Goal: Task Accomplishment & Management: Complete application form

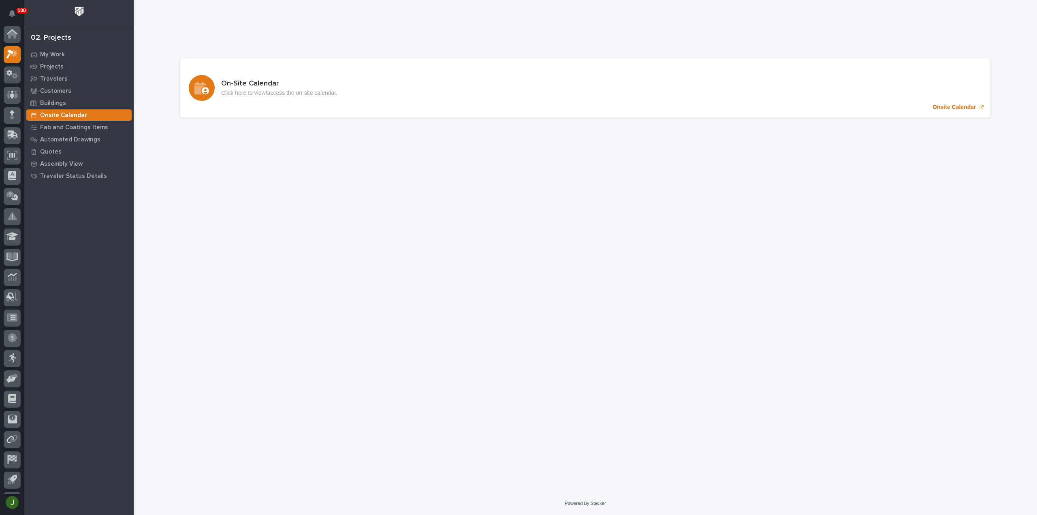
scroll to position [18, 0]
click at [57, 53] on p "My Work" at bounding box center [52, 54] width 25 height 7
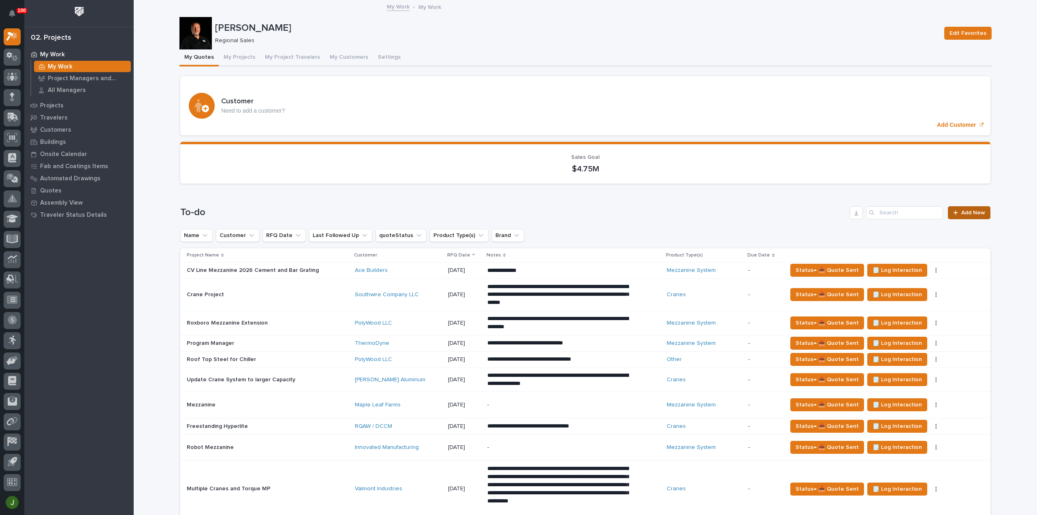
click at [969, 211] on span "Add New" at bounding box center [973, 213] width 24 height 6
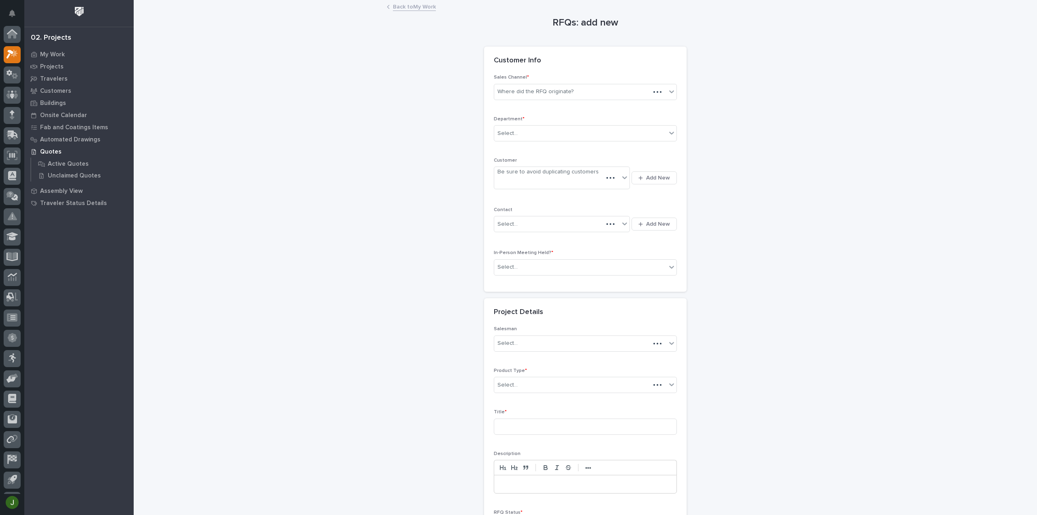
scroll to position [18, 0]
click at [536, 89] on div "Where did the RFQ originate?" at bounding box center [535, 91] width 76 height 9
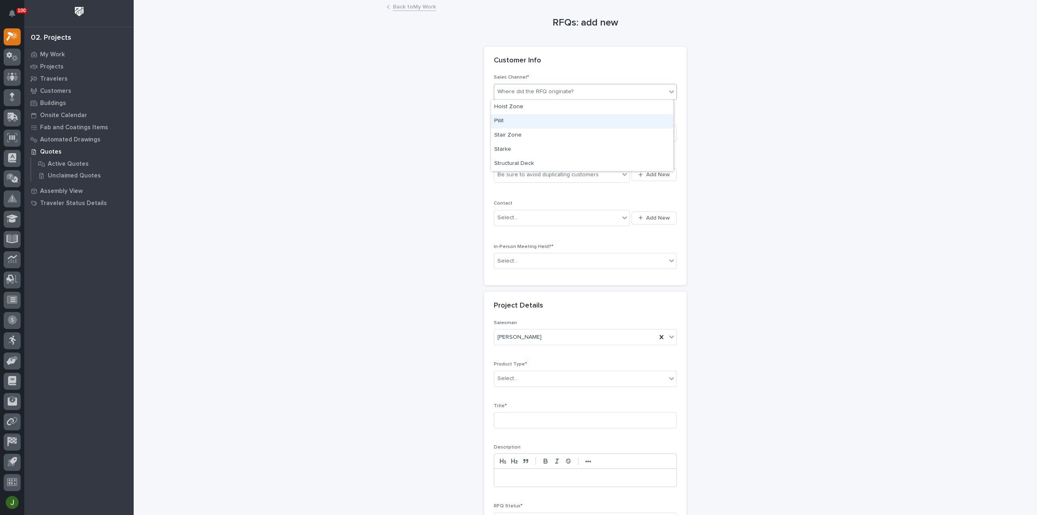
click at [507, 120] on div "PWI" at bounding box center [582, 121] width 182 height 14
click at [507, 134] on div "Select..." at bounding box center [507, 133] width 20 height 9
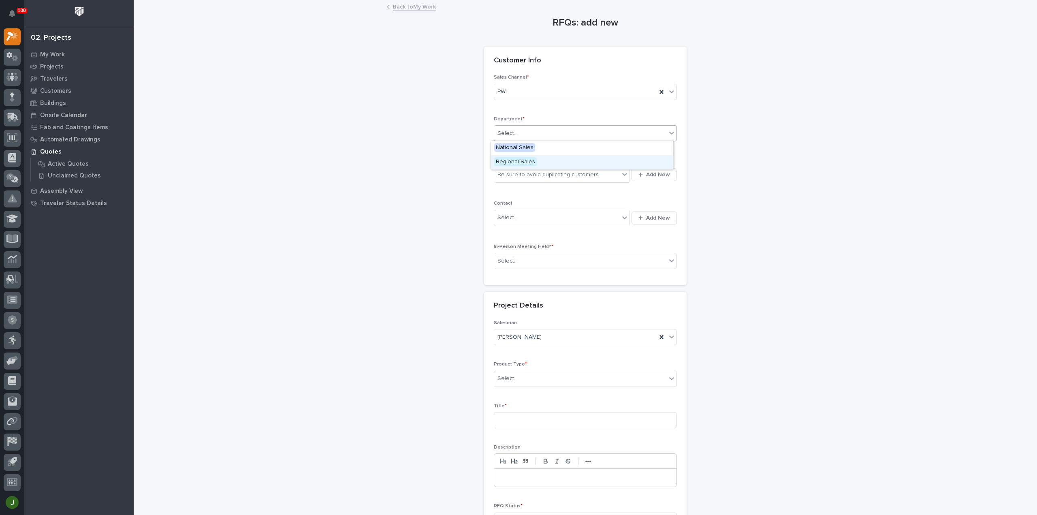
click at [506, 164] on span "Regional Sales" at bounding box center [515, 161] width 43 height 9
click at [653, 172] on span "Add New" at bounding box center [658, 174] width 24 height 7
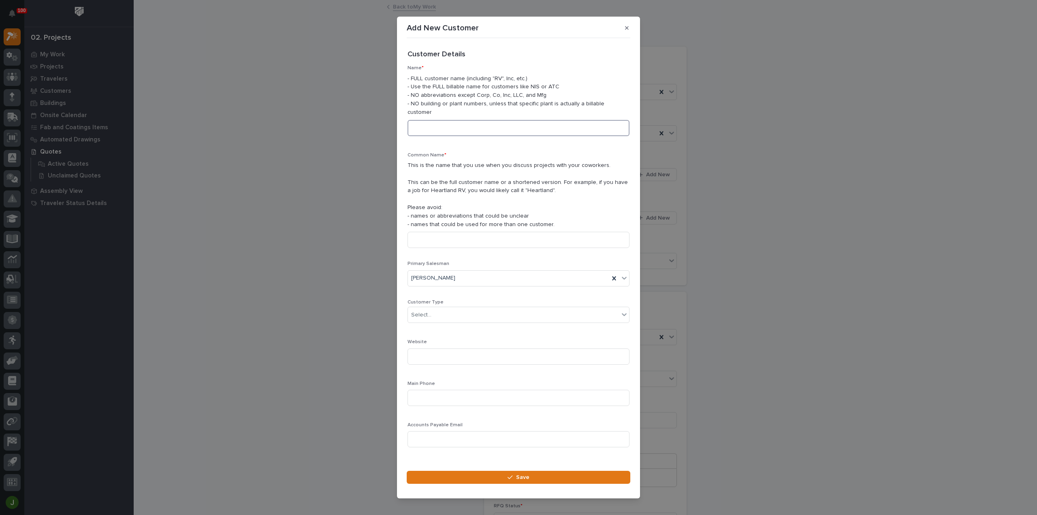
click at [433, 123] on input at bounding box center [519, 128] width 222 height 16
type input "Gibson County Coal Mine"
click at [422, 237] on input at bounding box center [519, 240] width 222 height 16
type input "Gibson County Coal Mine"
click at [420, 311] on div "Select..." at bounding box center [421, 315] width 20 height 9
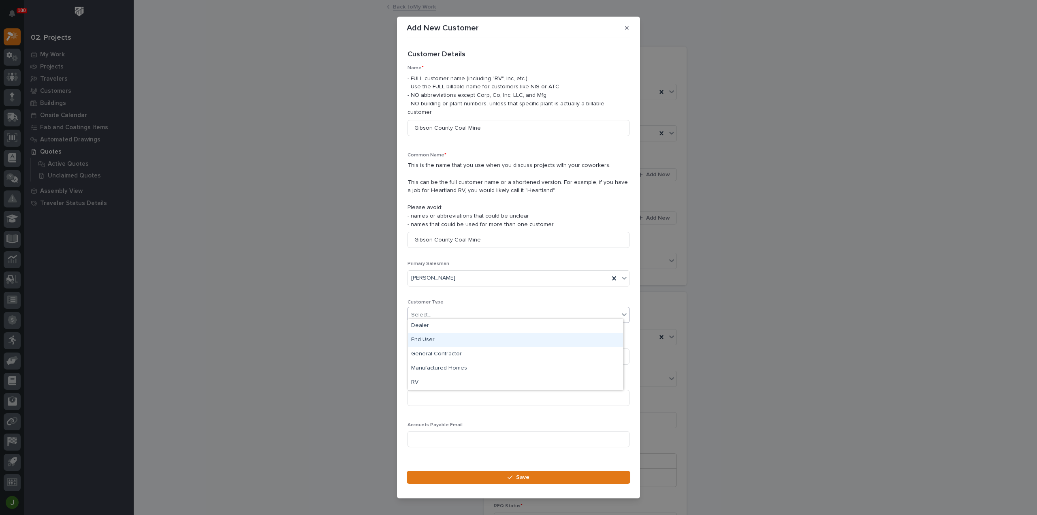
click at [430, 339] on div "End User" at bounding box center [515, 340] width 215 height 14
click at [430, 392] on input at bounding box center [519, 398] width 222 height 16
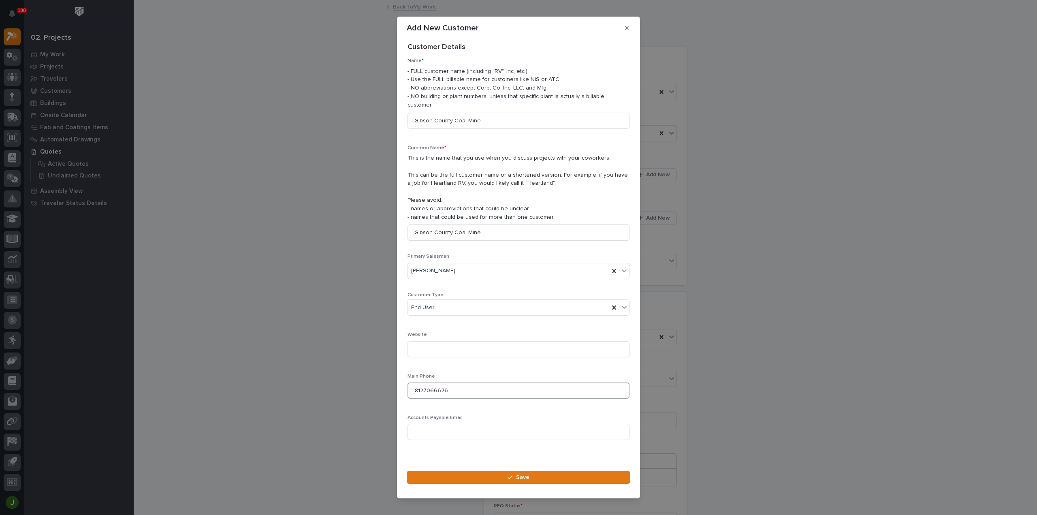
scroll to position [11, 0]
type input "8127066626"
click at [501, 471] on button "Save" at bounding box center [519, 477] width 224 height 13
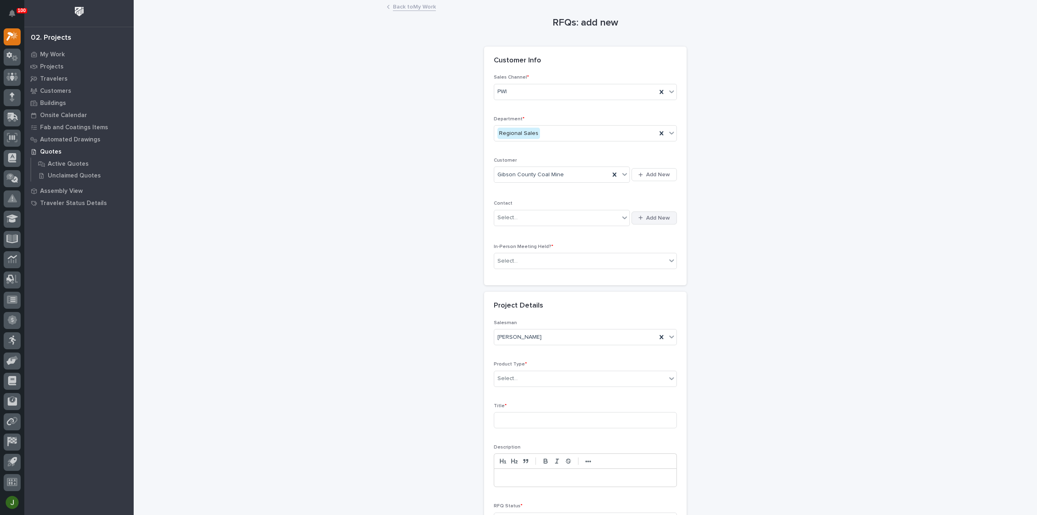
click at [652, 218] on span "Add New" at bounding box center [658, 217] width 24 height 7
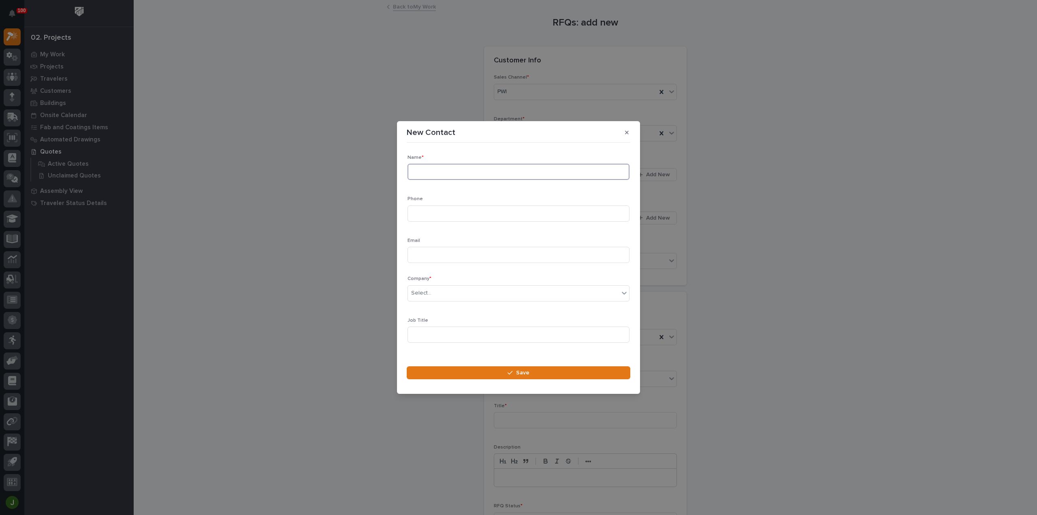
click at [440, 171] on input at bounding box center [519, 172] width 222 height 16
type input "Ryan Taylor"
click at [428, 209] on input at bounding box center [519, 213] width 222 height 16
type input "6183846017"
click at [420, 258] on input at bounding box center [519, 255] width 222 height 16
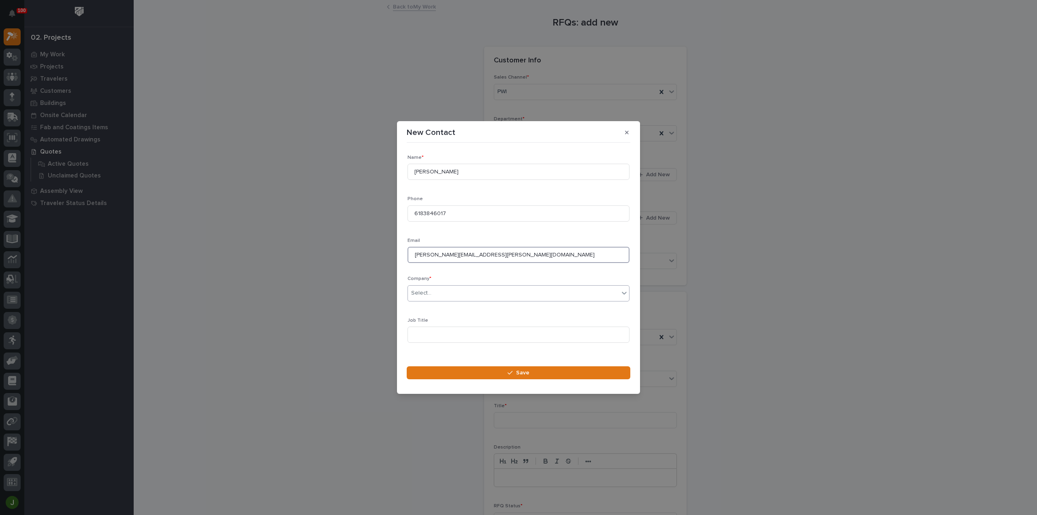
type input "ryan.taylor@arlp.com"
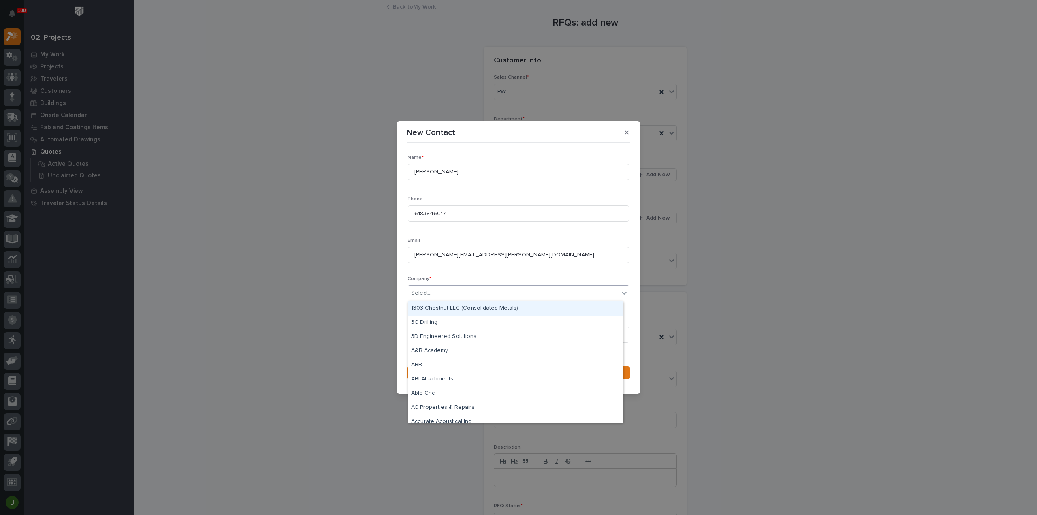
click at [430, 291] on div "Select..." at bounding box center [421, 293] width 20 height 9
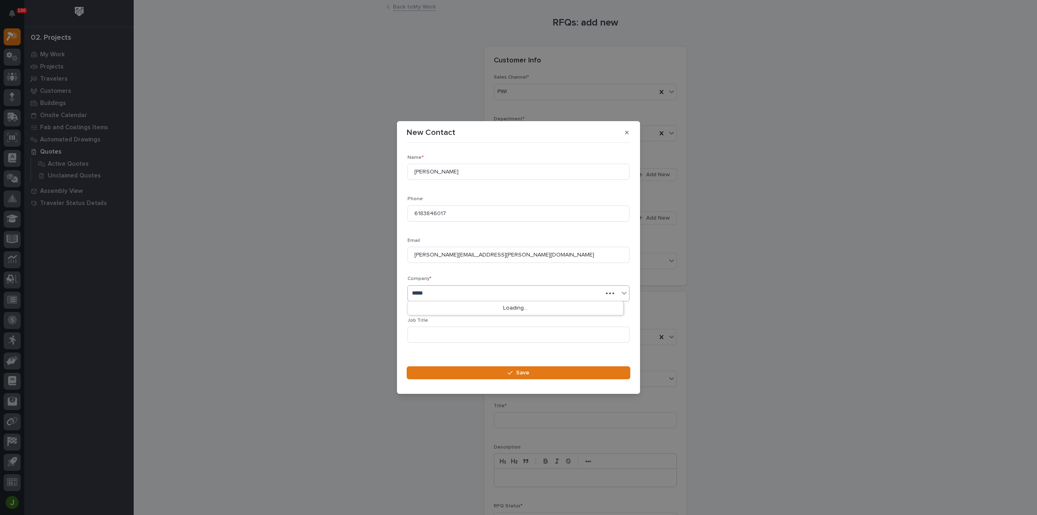
type input "******"
click at [447, 336] on div "Gibson County Coal Mine" at bounding box center [515, 337] width 215 height 14
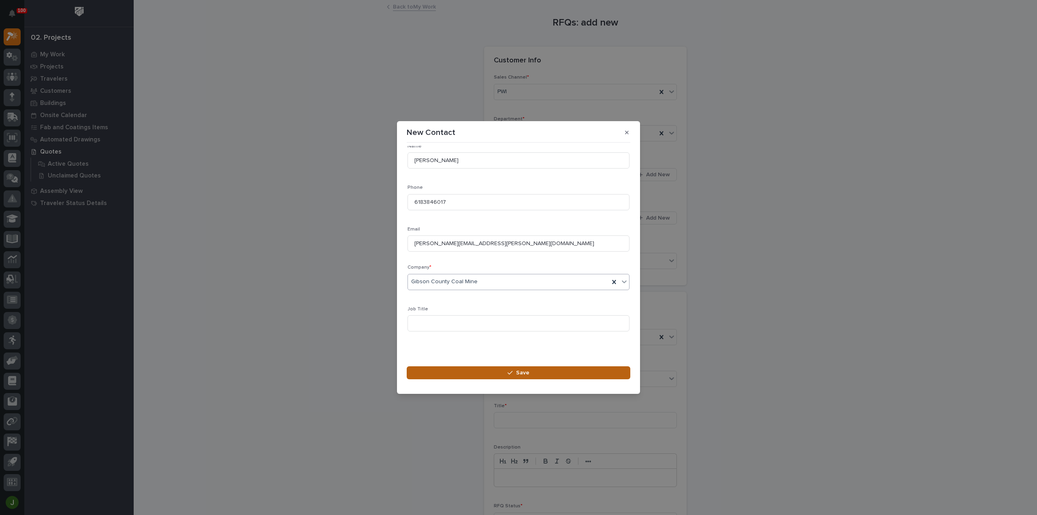
click at [502, 371] on button "Save" at bounding box center [519, 372] width 224 height 13
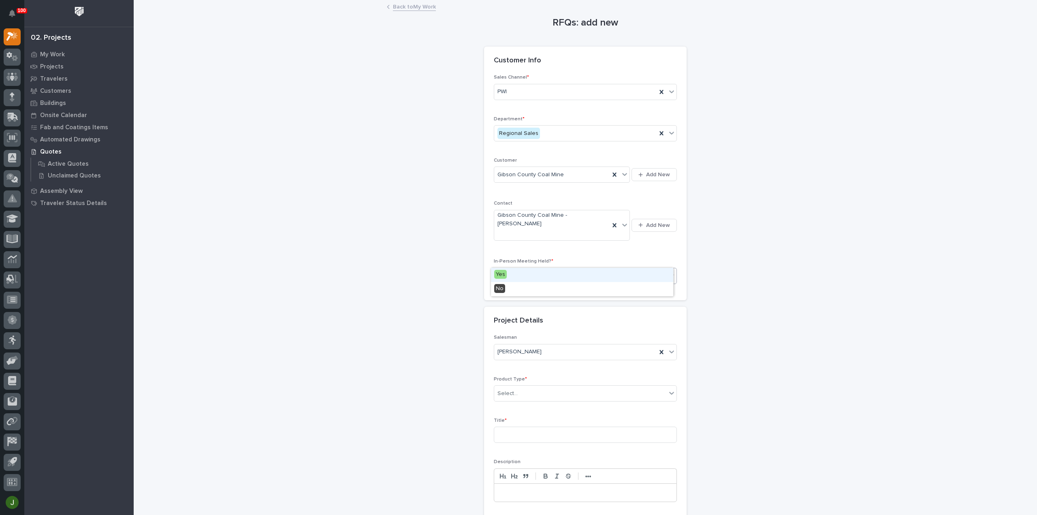
click at [527, 269] on div "Select..." at bounding box center [580, 275] width 172 height 13
click at [506, 286] on div "No" at bounding box center [582, 289] width 182 height 14
click at [521, 387] on div "Select..." at bounding box center [580, 393] width 172 height 13
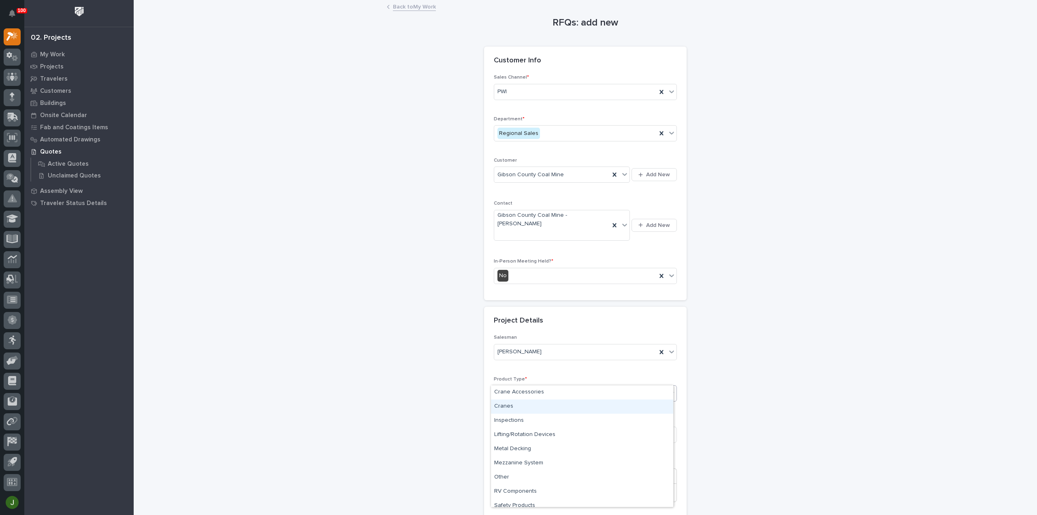
click at [509, 405] on div "Cranes" at bounding box center [582, 406] width 182 height 14
click at [507, 427] on input at bounding box center [585, 435] width 183 height 16
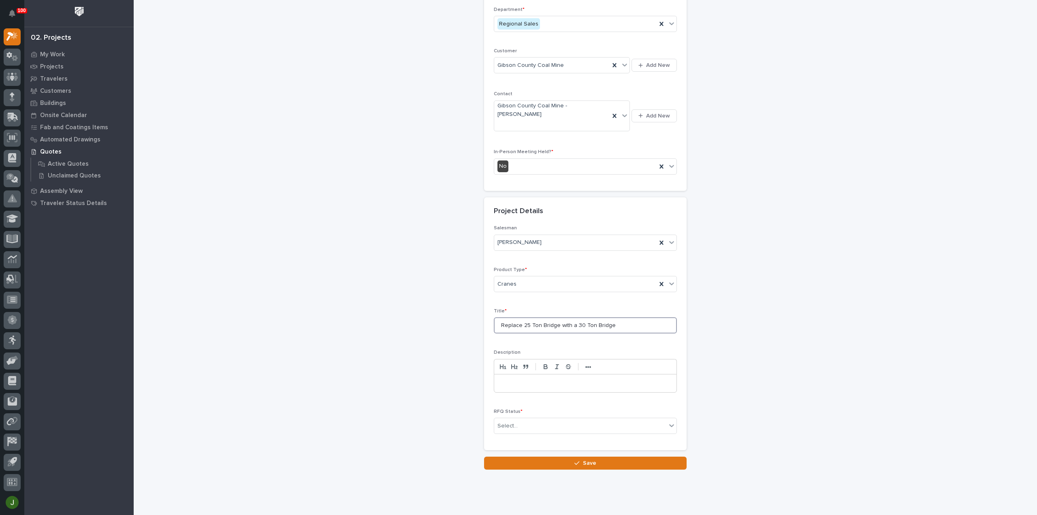
scroll to position [110, 0]
type input "Replace 25 Ton Bridge with a 30 Ton Bridge"
click at [510, 421] on div "Select..." at bounding box center [507, 425] width 20 height 9
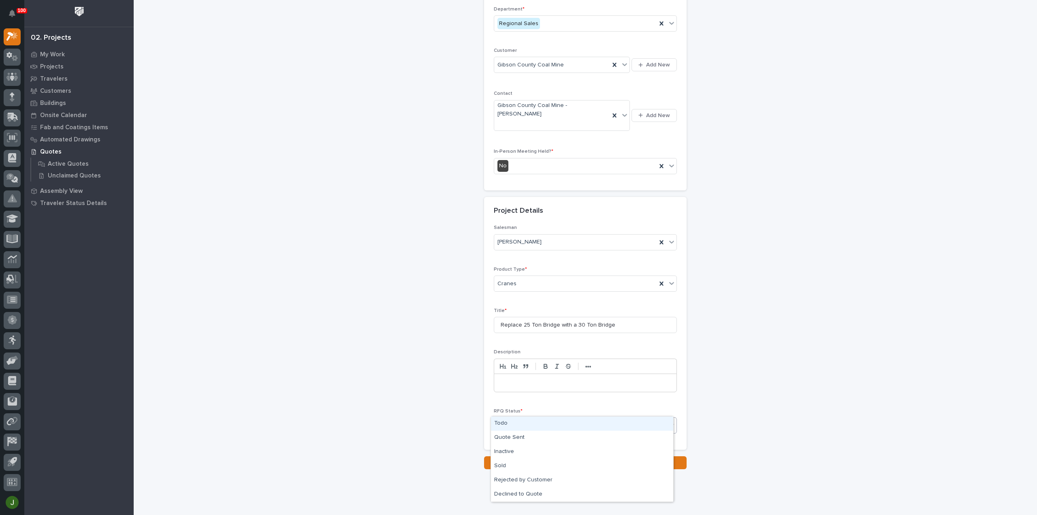
click at [506, 423] on div "Todo" at bounding box center [582, 423] width 182 height 14
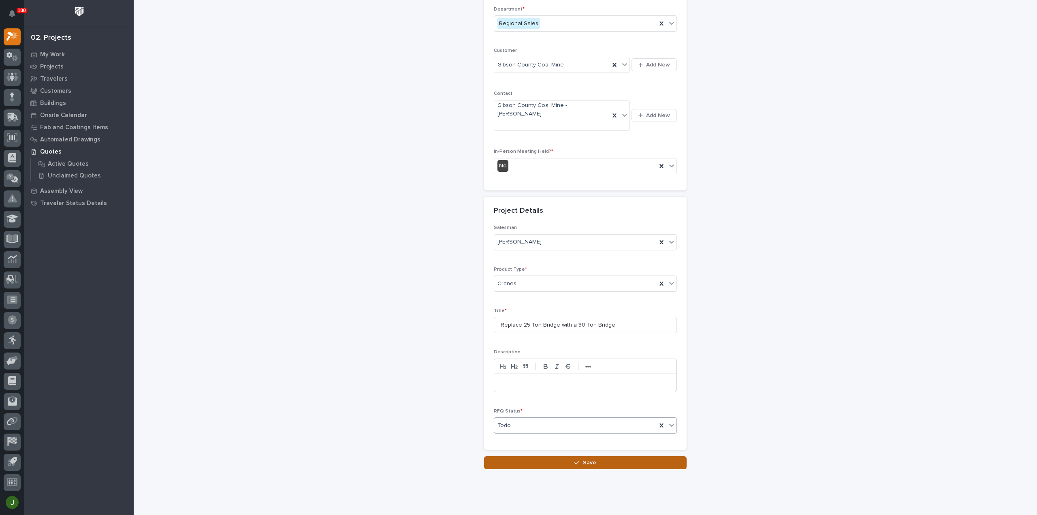
click at [558, 456] on button "Save" at bounding box center [585, 462] width 203 height 13
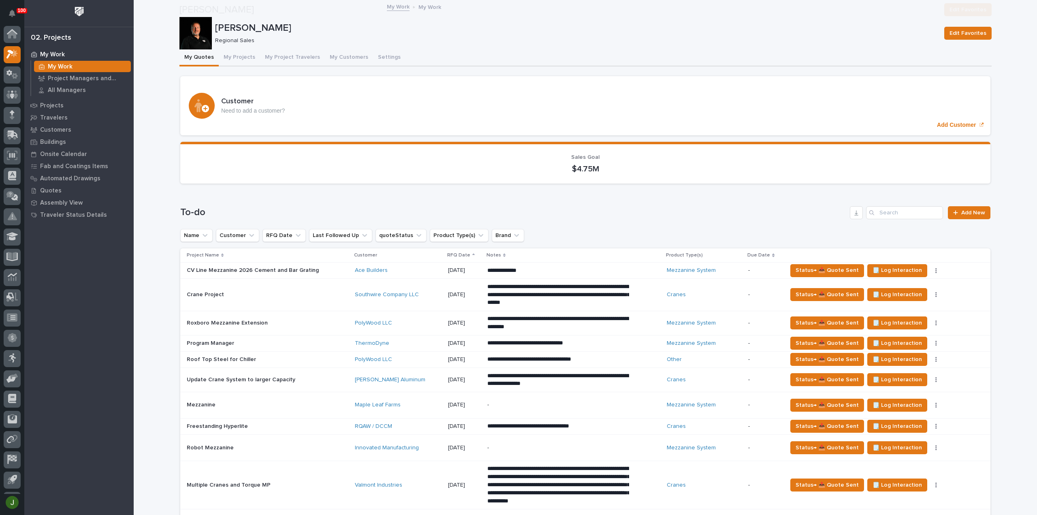
scroll to position [162, 0]
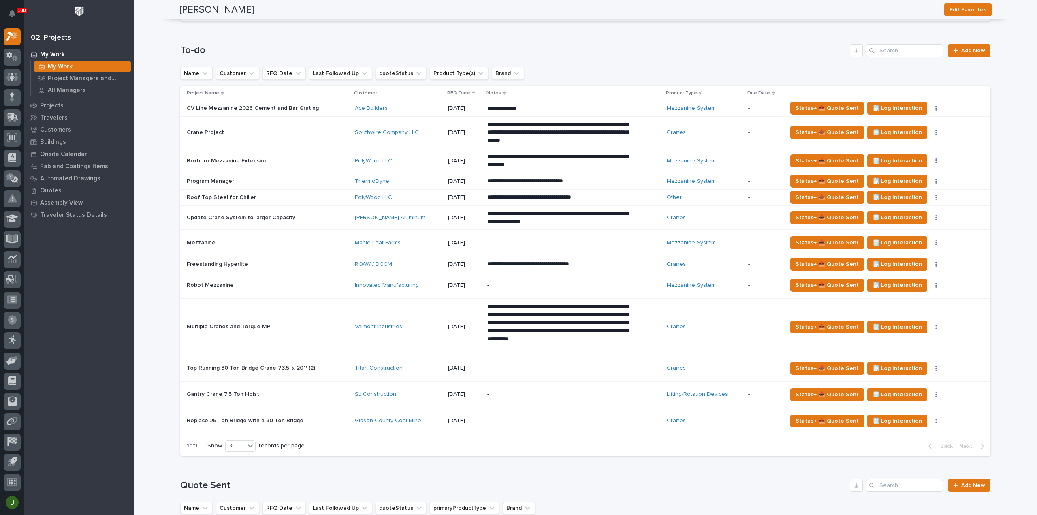
click at [196, 393] on p "Gantry Crane 7.5 Ton Hoist" at bounding box center [224, 393] width 74 height 9
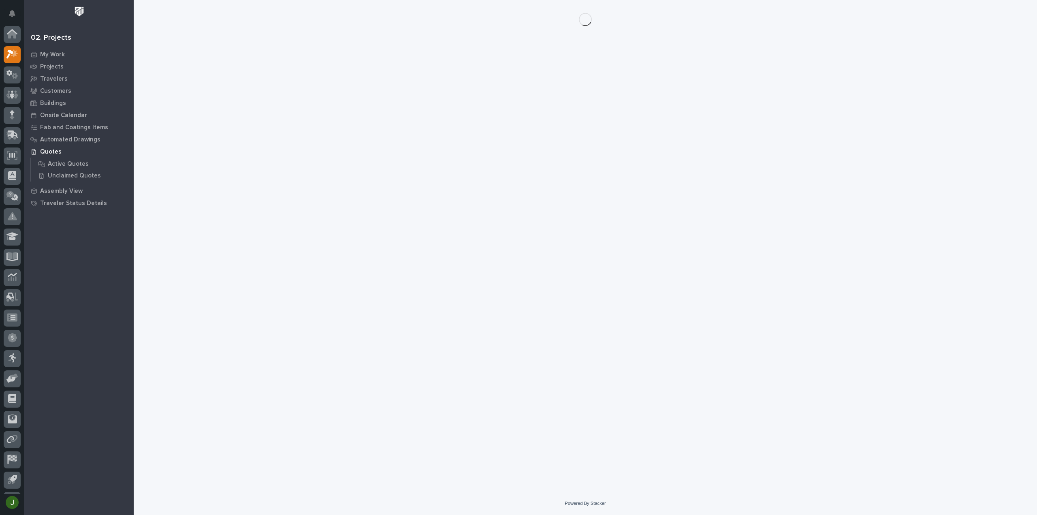
scroll to position [18, 0]
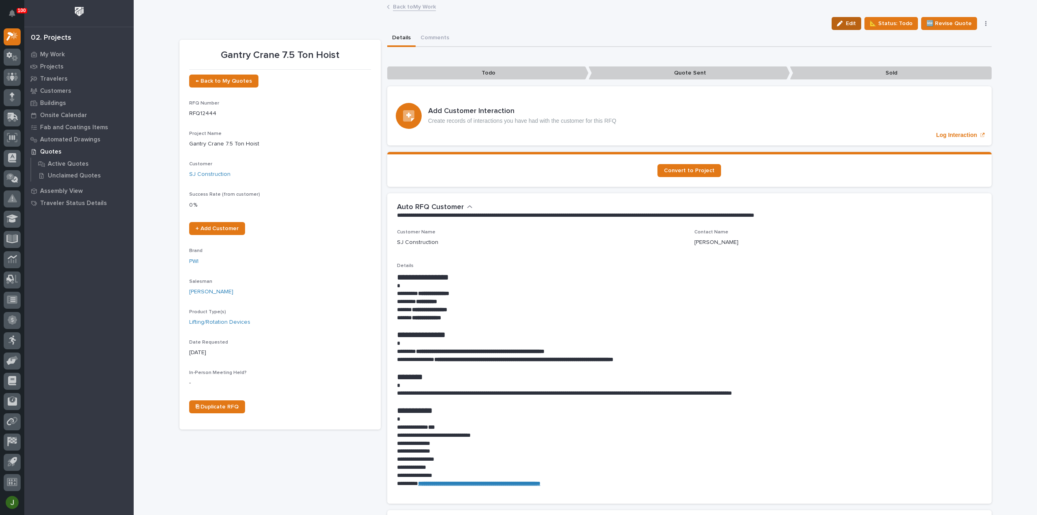
click at [853, 21] on span "Edit" at bounding box center [851, 23] width 10 height 7
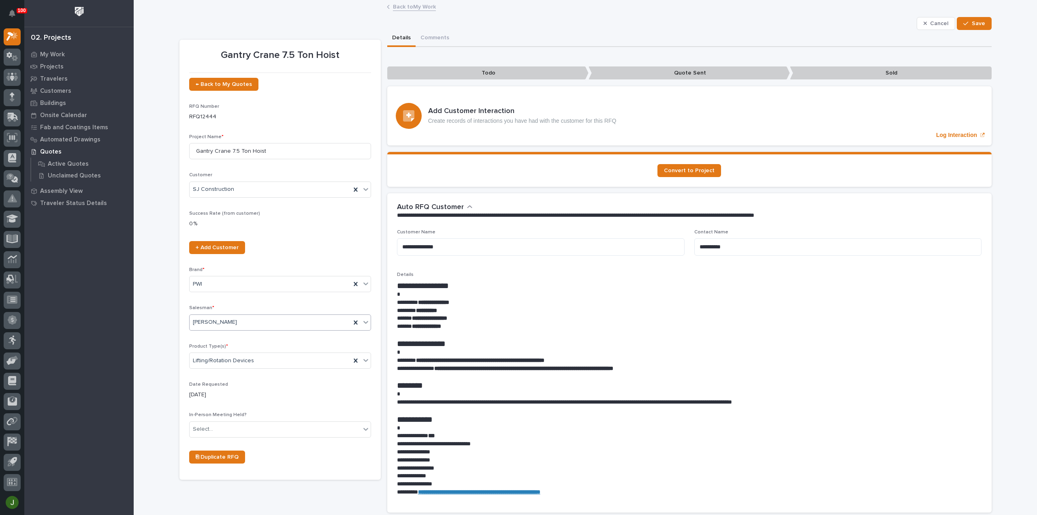
click at [366, 320] on icon at bounding box center [366, 322] width 8 height 8
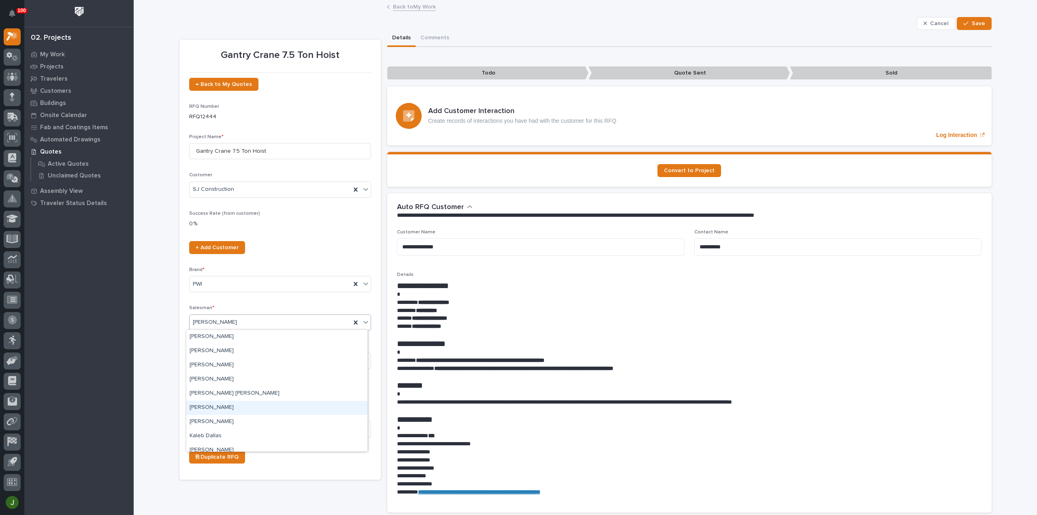
click at [207, 409] on div "Derek Lenhart" at bounding box center [276, 408] width 181 height 14
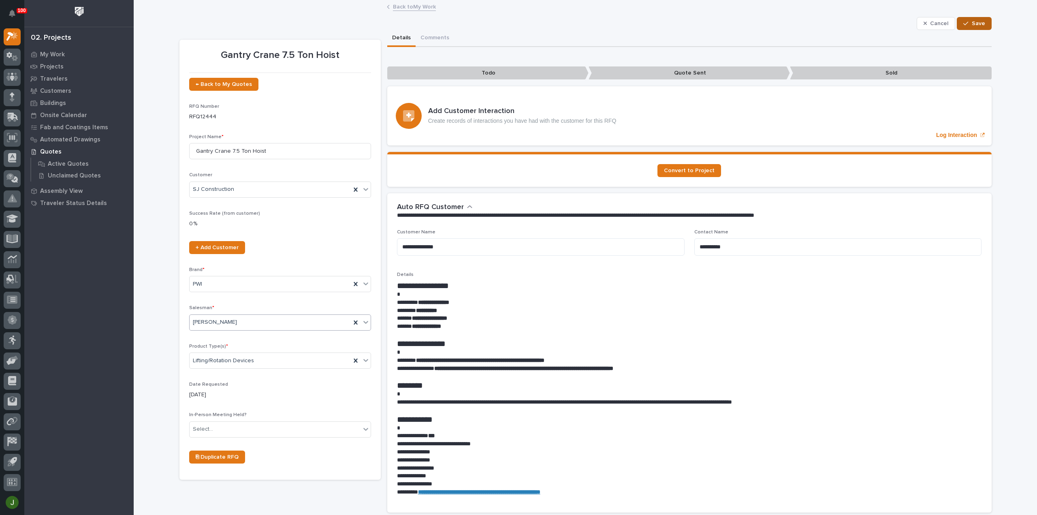
click at [980, 23] on span "Save" at bounding box center [978, 23] width 13 height 7
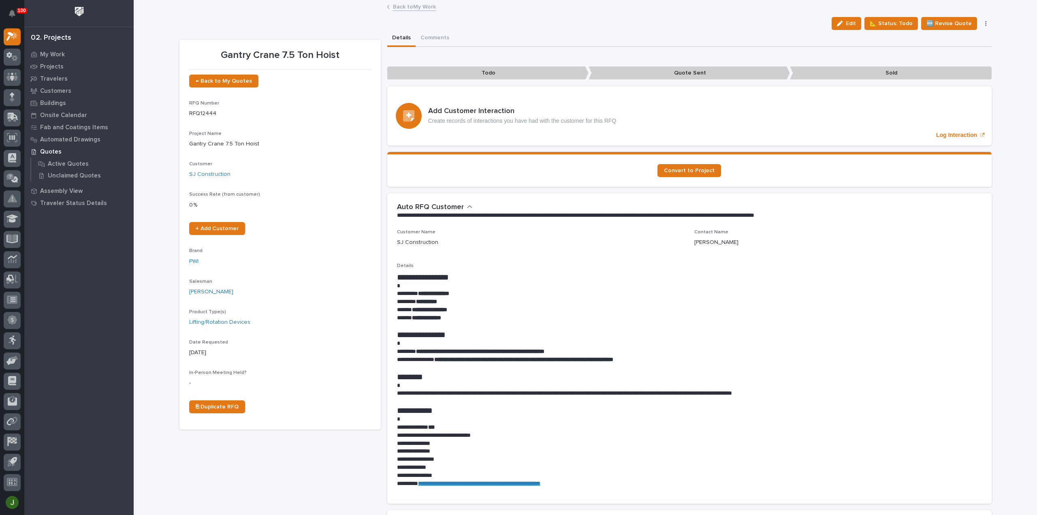
click at [422, 8] on link "Back to My Work" at bounding box center [414, 6] width 43 height 9
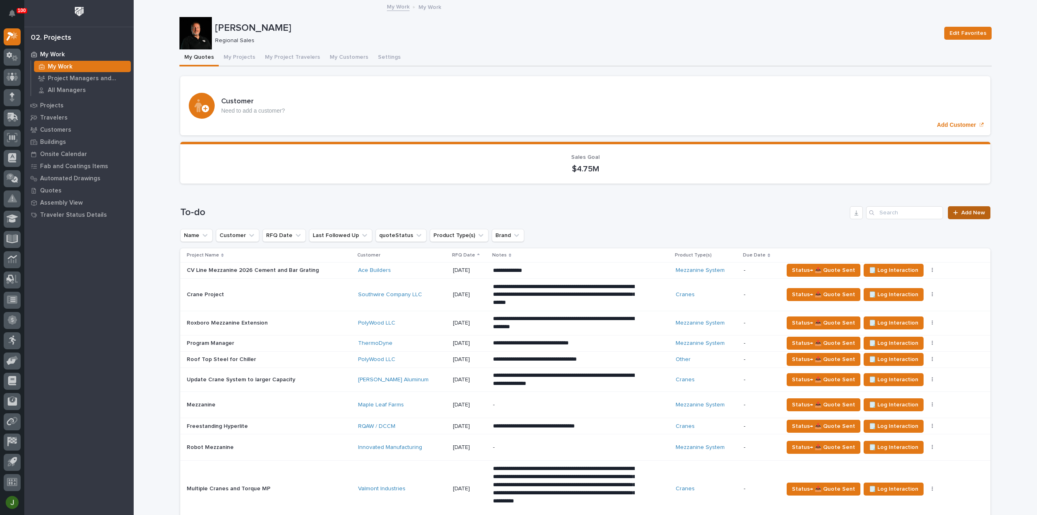
click at [970, 213] on span "Add New" at bounding box center [973, 213] width 24 height 6
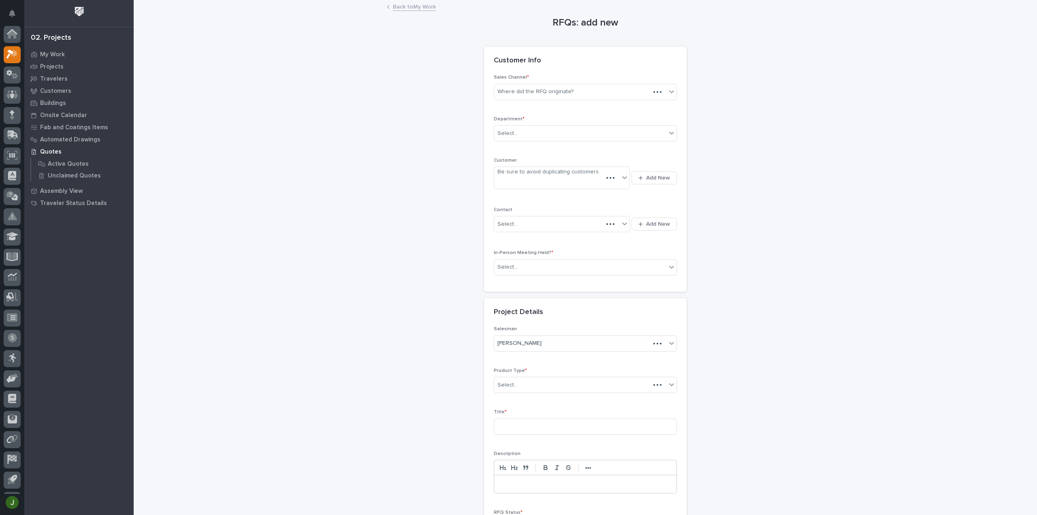
scroll to position [18, 0]
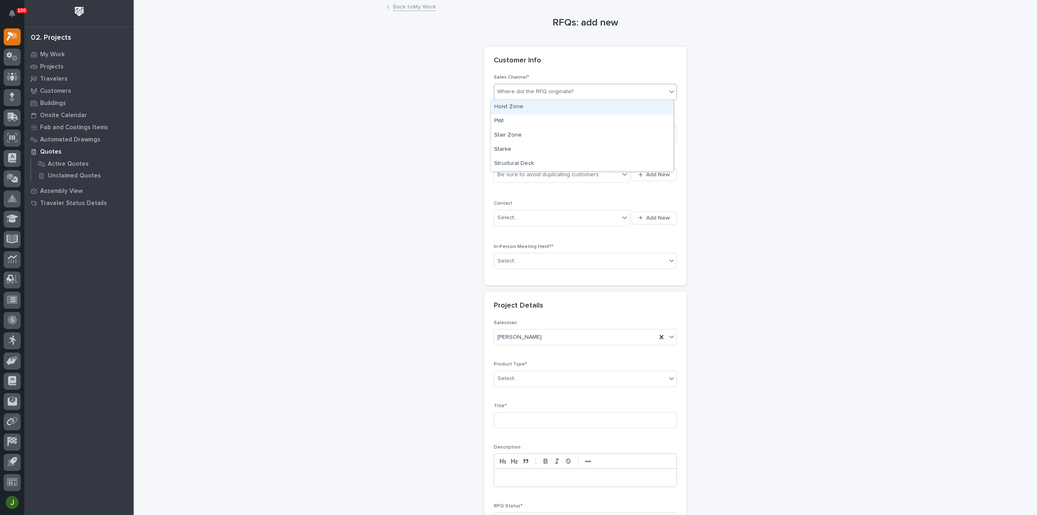
click at [549, 90] on div "Where did the RFQ originate?" at bounding box center [535, 91] width 76 height 9
click at [502, 117] on div "PWI" at bounding box center [582, 121] width 182 height 14
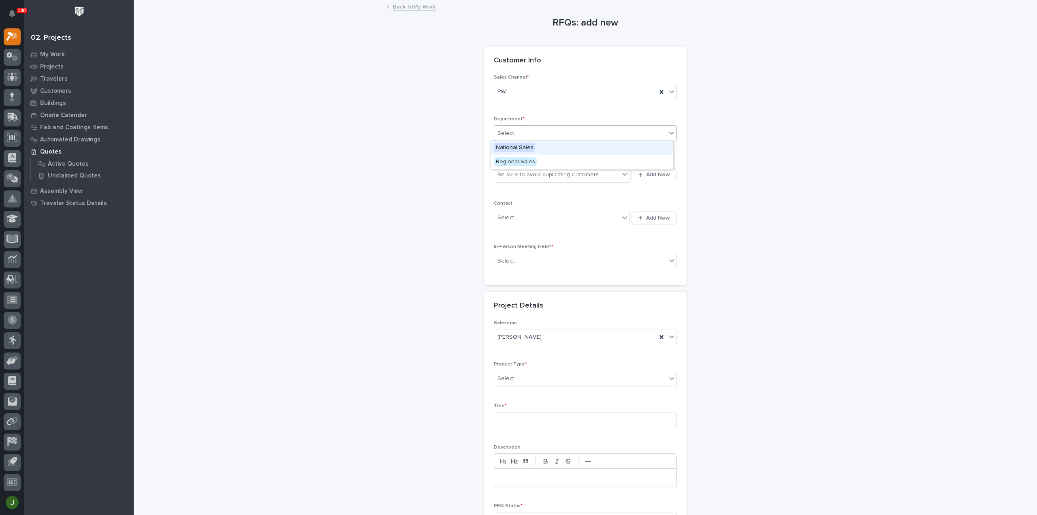
click at [512, 134] on div "Select..." at bounding box center [507, 133] width 20 height 9
click at [508, 162] on span "Regional Sales" at bounding box center [515, 161] width 43 height 9
click at [510, 173] on div "Be sure to avoid duplicating customers" at bounding box center [547, 175] width 101 height 9
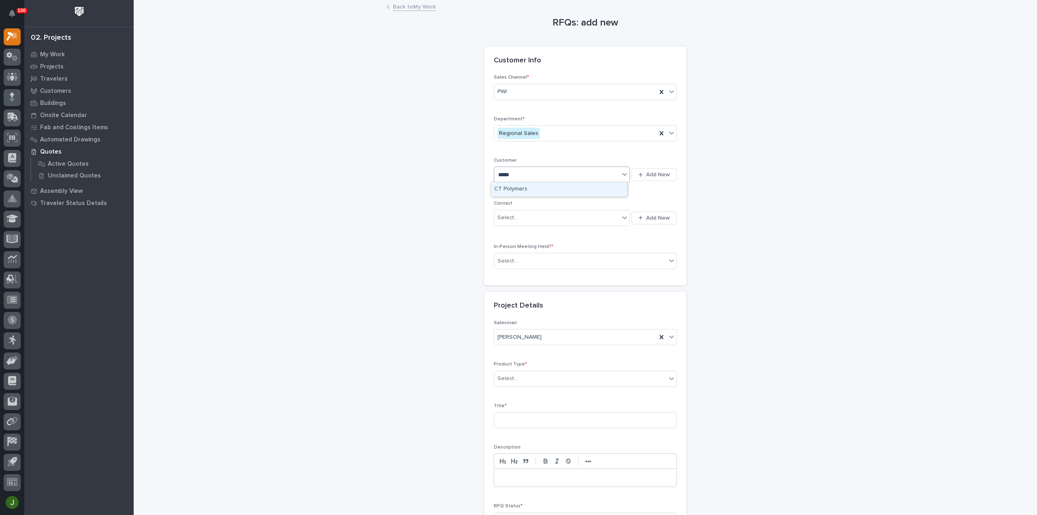
type input "******"
click at [517, 188] on div "CT Polymers" at bounding box center [559, 189] width 136 height 14
click at [651, 217] on span "Add New" at bounding box center [658, 217] width 24 height 7
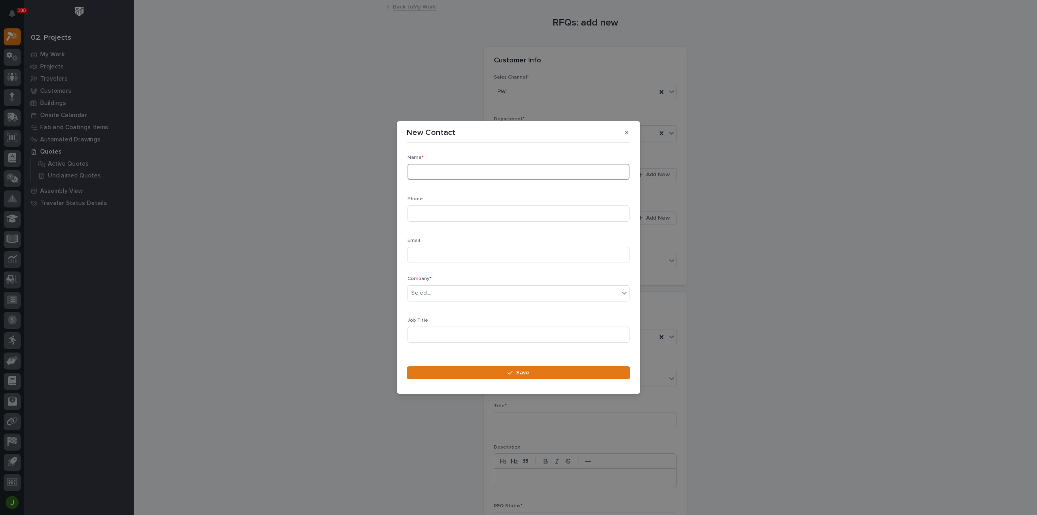
click at [420, 167] on input at bounding box center [519, 172] width 222 height 16
type input "John Arnold"
click at [421, 210] on input at bounding box center [519, 213] width 222 height 16
type input "5748075293"
click at [429, 291] on div "Select..." at bounding box center [421, 293] width 20 height 9
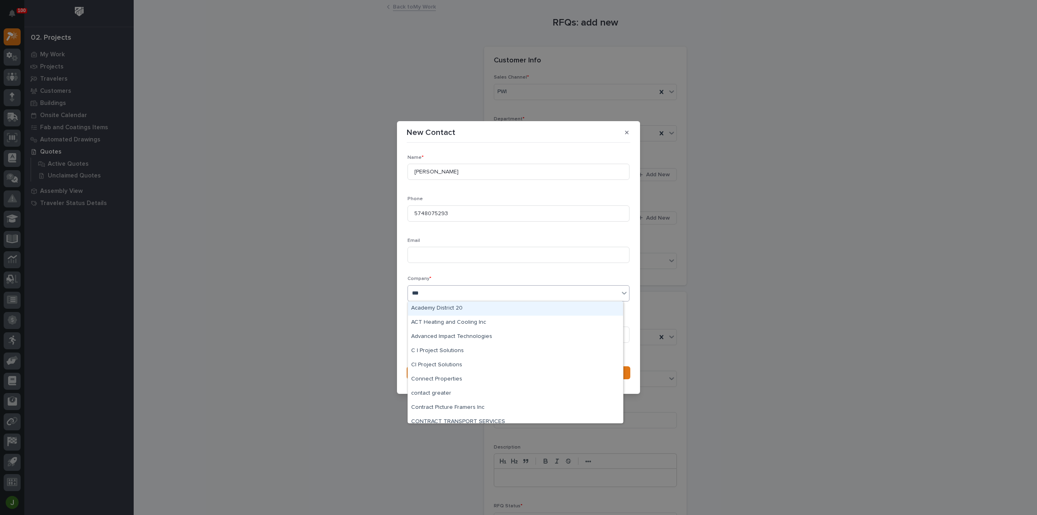
type input "****"
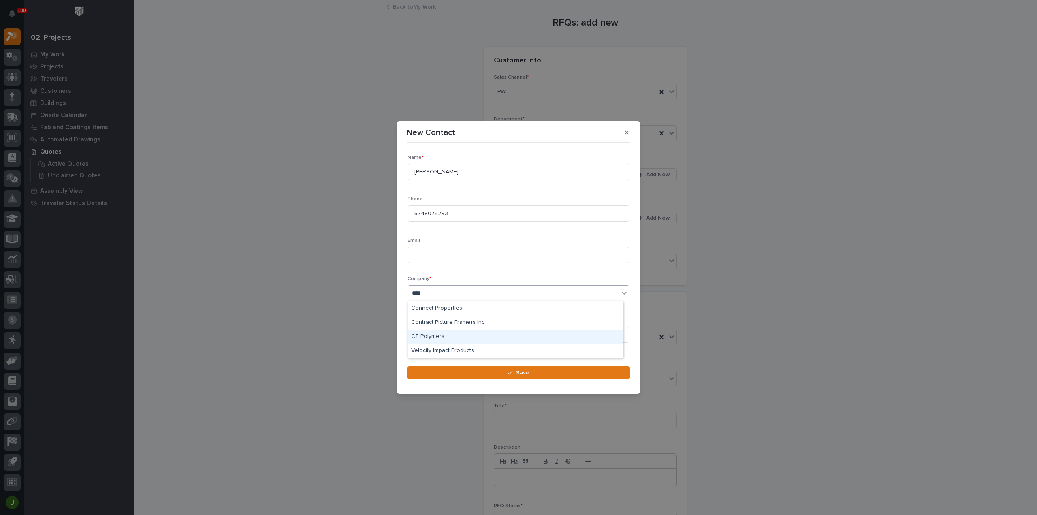
click at [431, 336] on div "CT Polymers" at bounding box center [515, 337] width 215 height 14
click at [431, 323] on input at bounding box center [519, 323] width 222 height 16
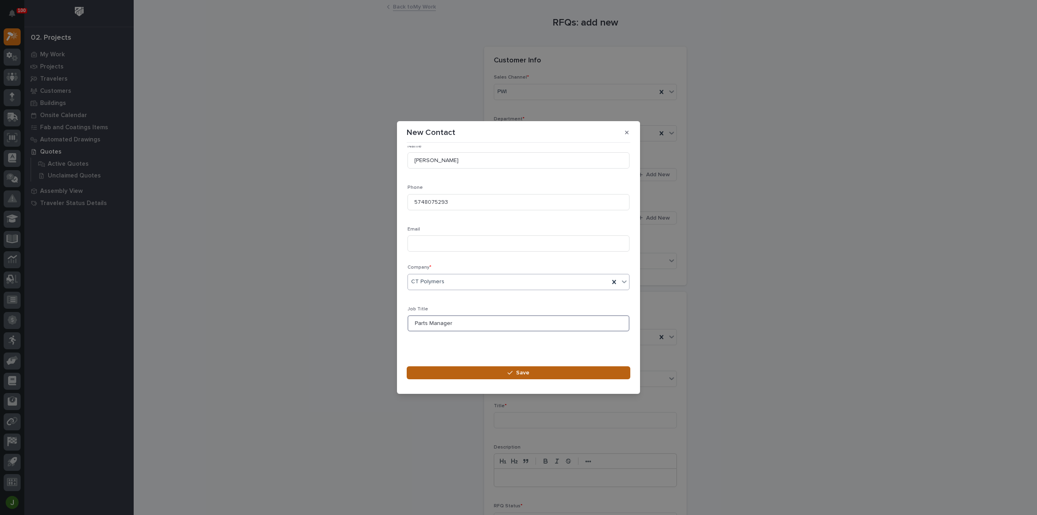
type input "Parts Manager"
click at [510, 370] on icon "button" at bounding box center [510, 373] width 5 height 6
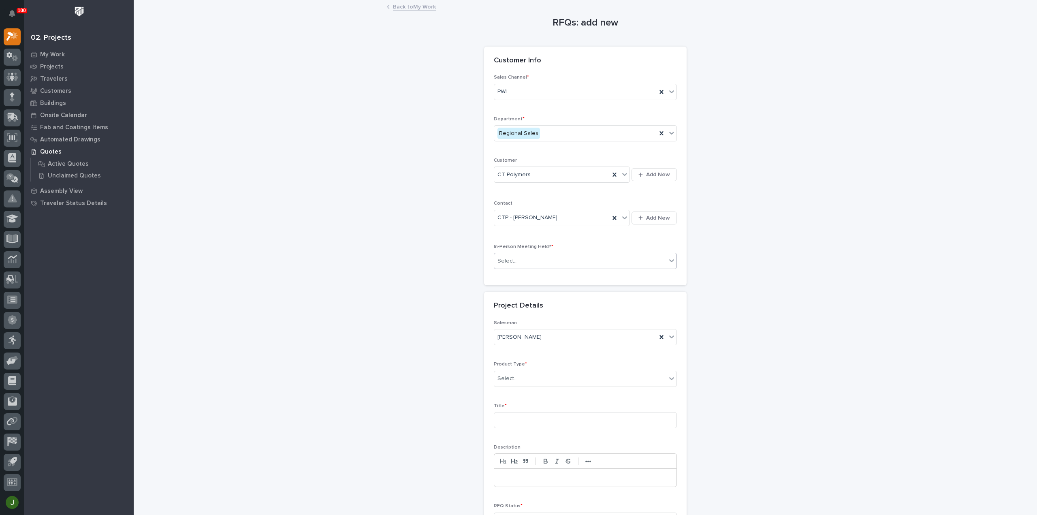
click at [525, 257] on div "Select..." at bounding box center [580, 260] width 172 height 13
click at [512, 272] on div "Yes" at bounding box center [582, 275] width 182 height 14
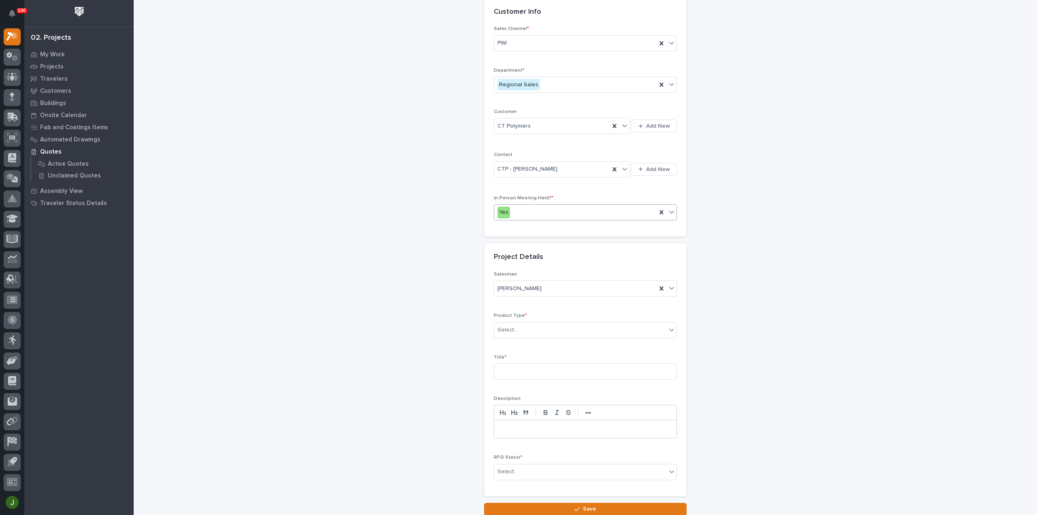
scroll to position [108, 0]
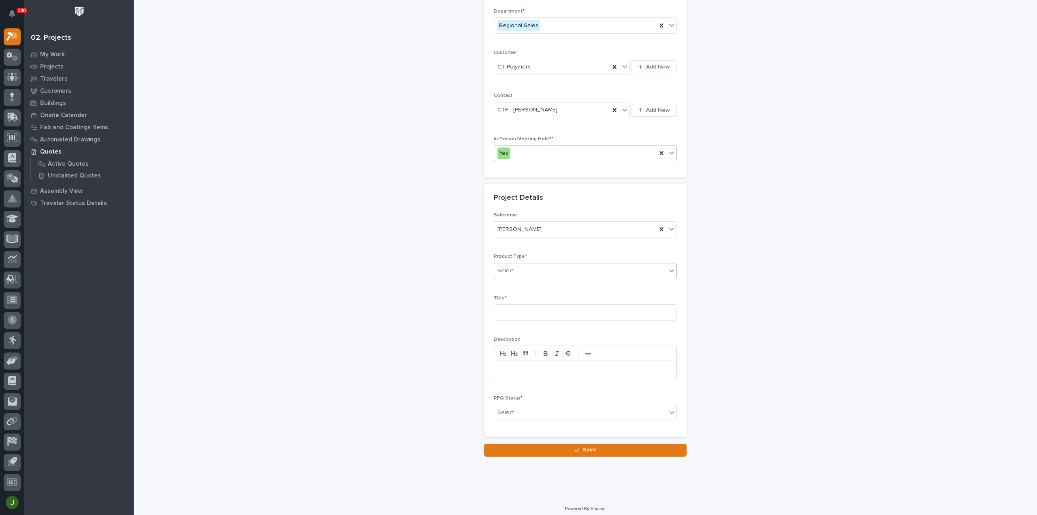
click at [521, 267] on div "Select..." at bounding box center [580, 270] width 172 height 13
drag, startPoint x: 504, startPoint y: 361, endPoint x: 503, endPoint y: 368, distance: 6.5
click at [503, 368] on div "Other" at bounding box center [582, 369] width 182 height 14
click at [510, 313] on input at bounding box center [585, 312] width 183 height 16
type input "Small Access Platform with Stair"
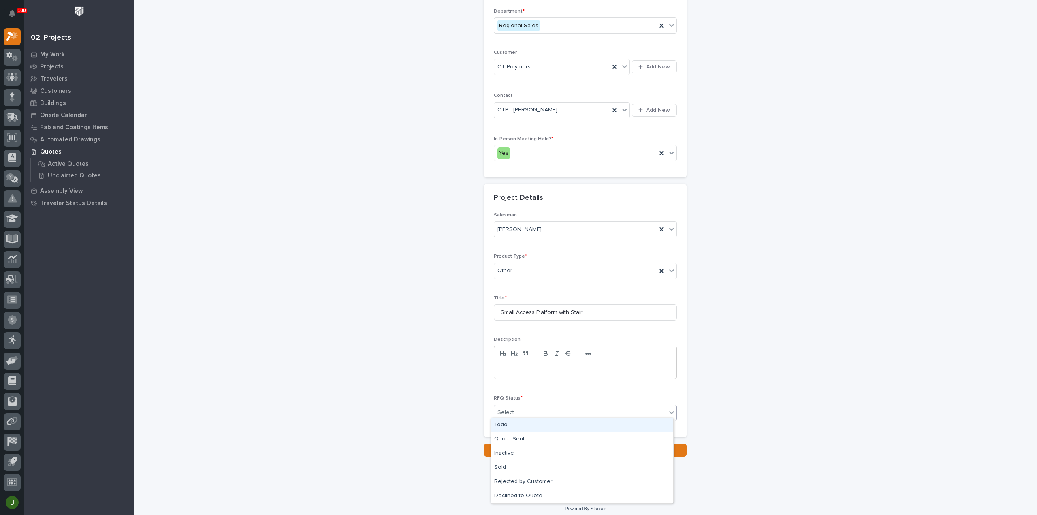
click at [520, 407] on div "Select..." at bounding box center [580, 412] width 172 height 13
click at [514, 425] on div "Todo" at bounding box center [582, 425] width 182 height 14
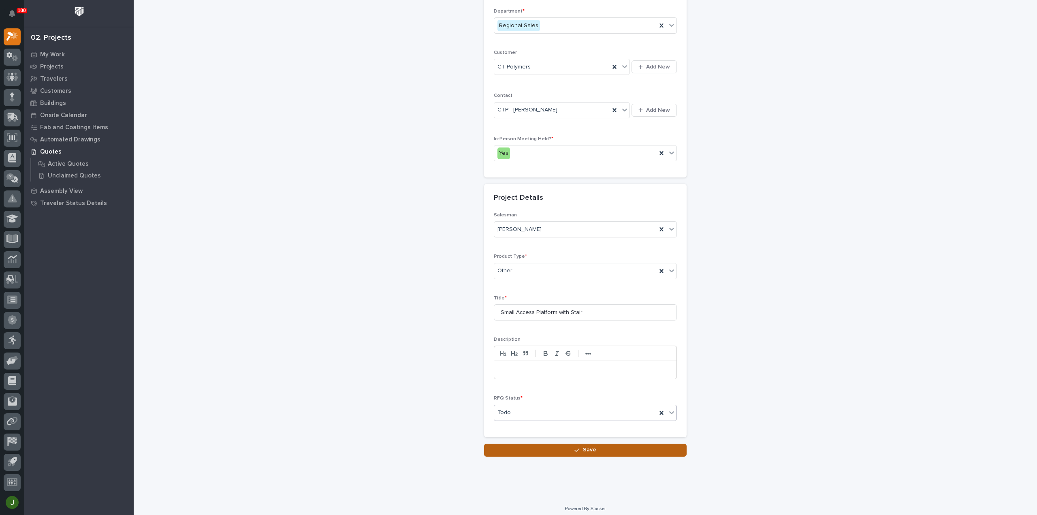
click at [550, 445] on button "Save" at bounding box center [585, 450] width 203 height 13
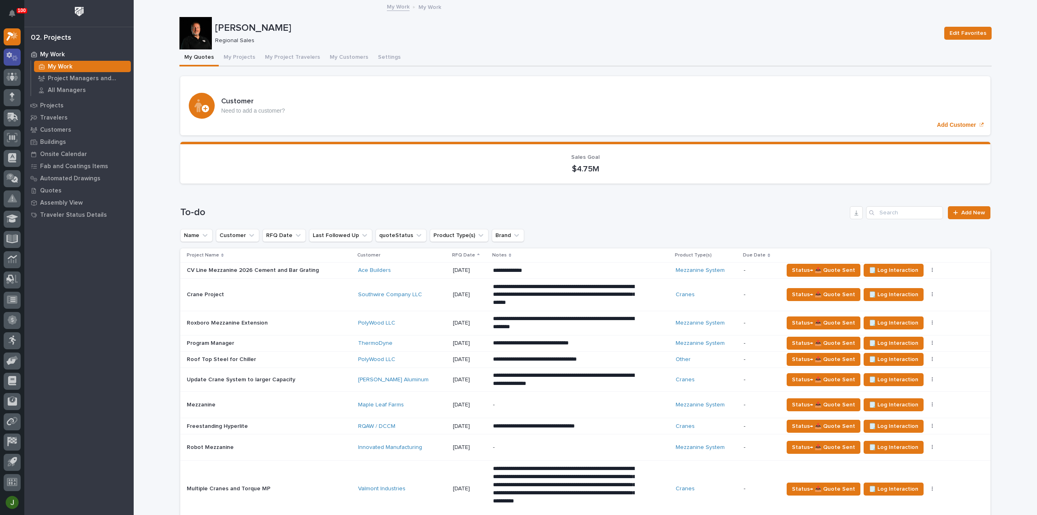
click at [10, 56] on icon at bounding box center [9, 55] width 6 height 6
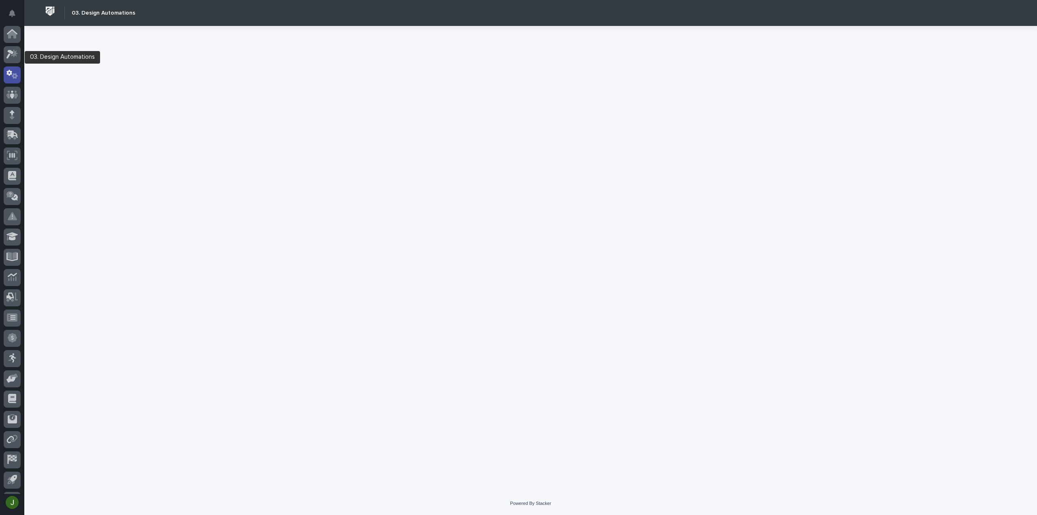
scroll to position [18, 0]
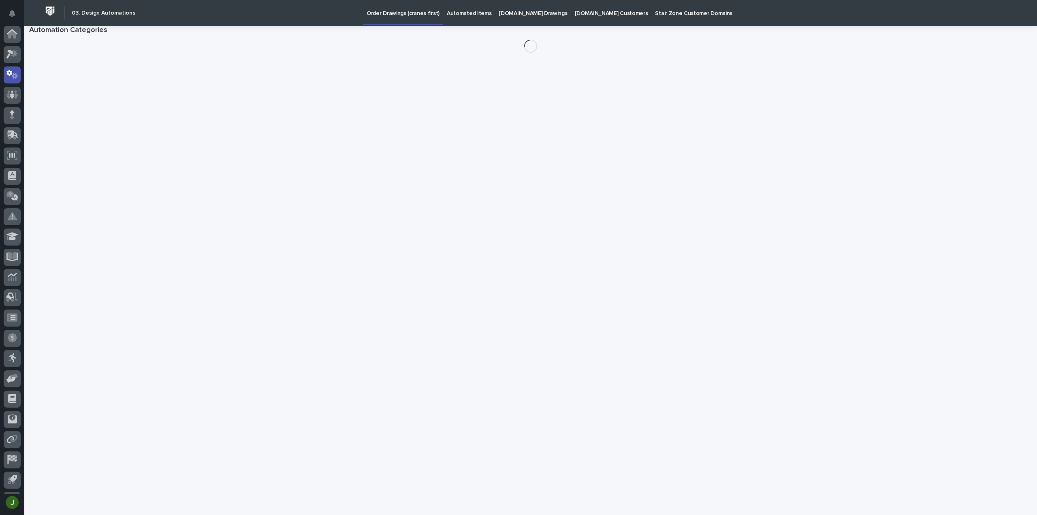
scroll to position [18, 0]
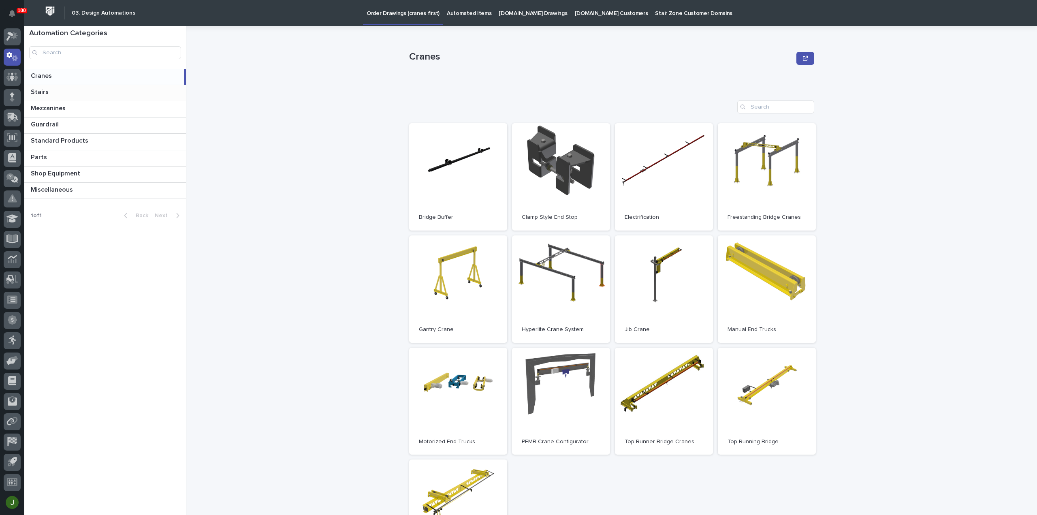
click at [41, 90] on p "Stairs" at bounding box center [40, 91] width 19 height 9
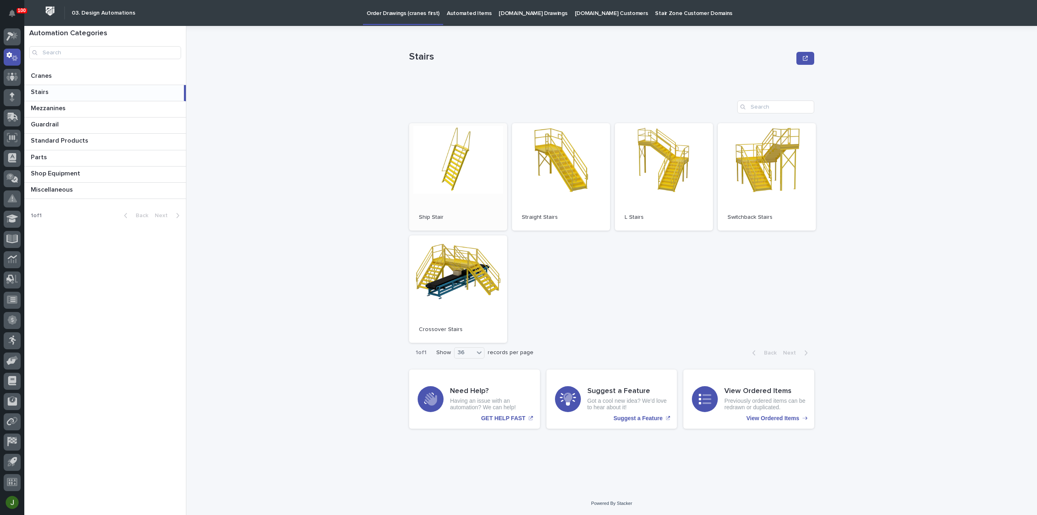
click at [451, 168] on link "Open" at bounding box center [458, 176] width 98 height 107
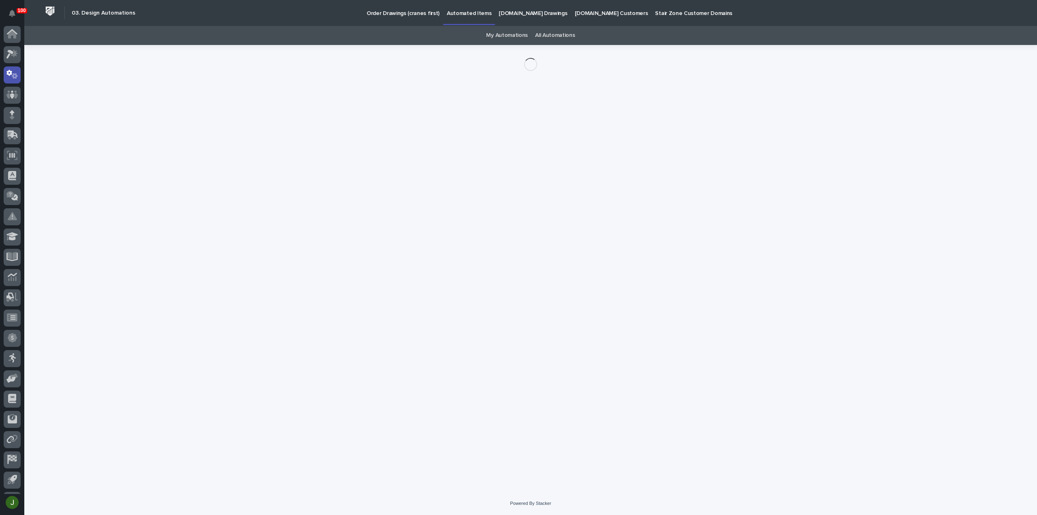
scroll to position [18, 0]
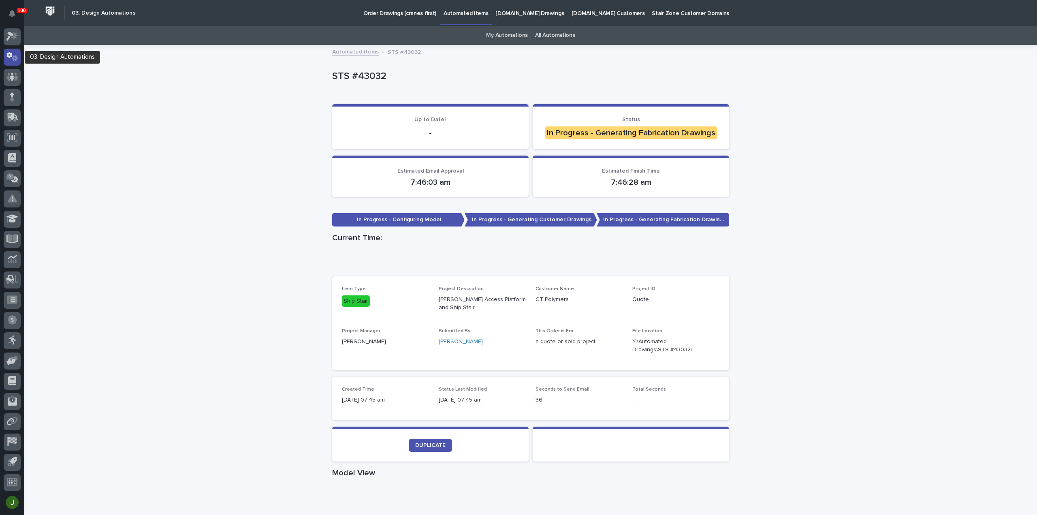
click at [9, 53] on icon at bounding box center [9, 55] width 6 height 6
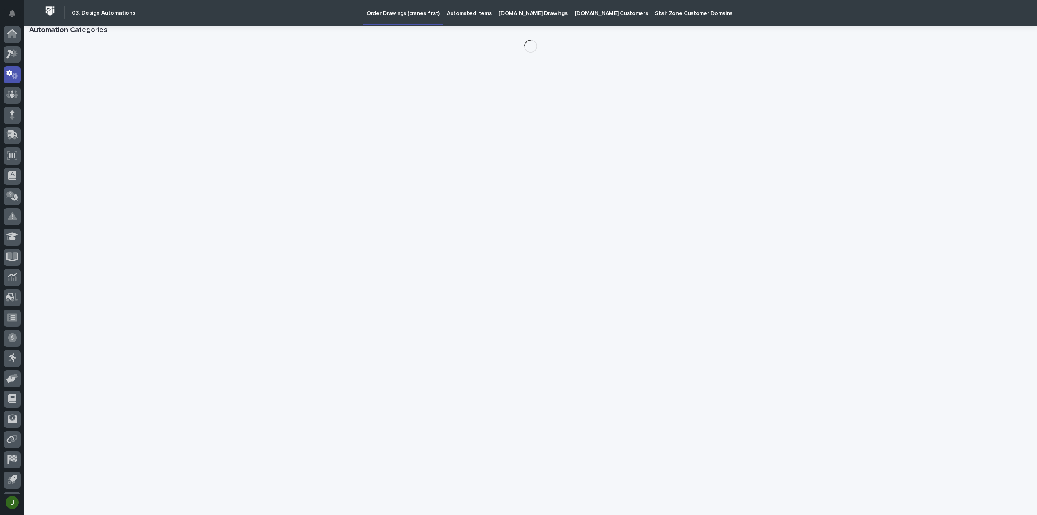
scroll to position [18, 0]
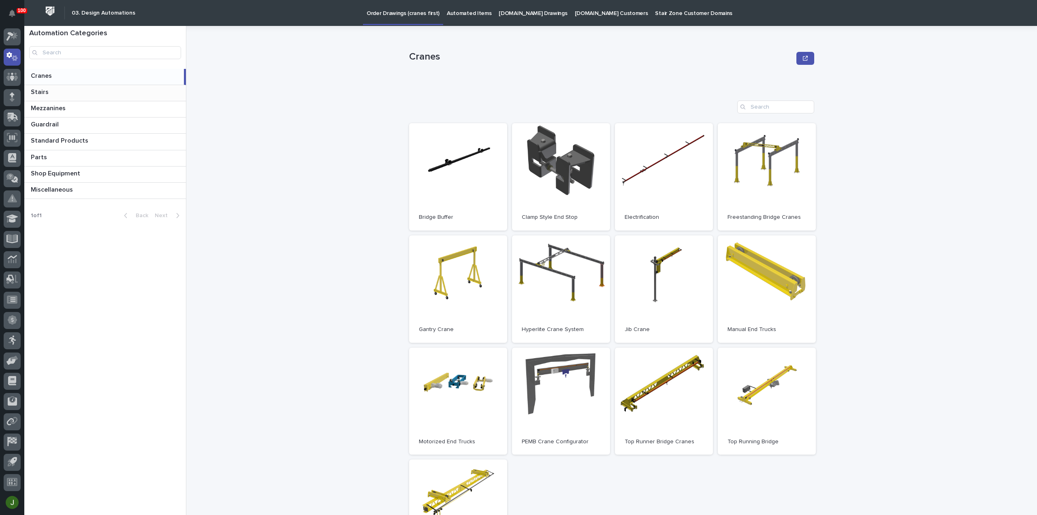
click at [45, 93] on p "Stairs" at bounding box center [40, 91] width 19 height 9
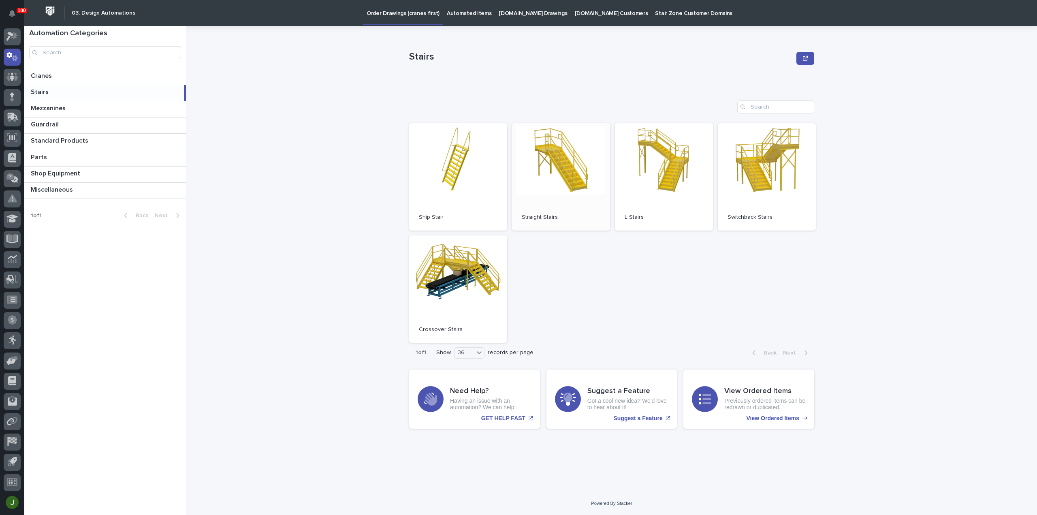
click at [570, 179] on link "Open" at bounding box center [561, 176] width 98 height 107
